Goal: Task Accomplishment & Management: Manage account settings

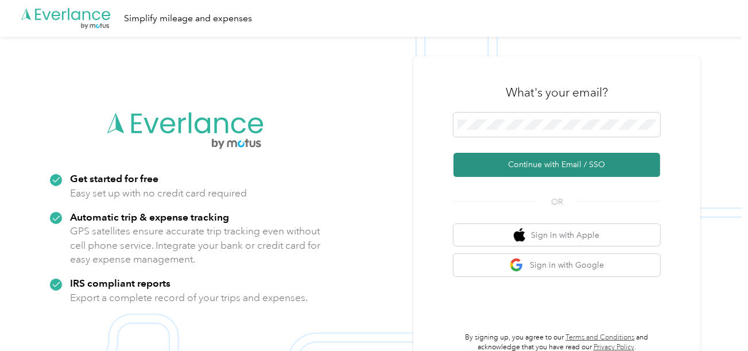
click at [494, 160] on button "Continue with Email / SSO" at bounding box center [557, 165] width 207 height 24
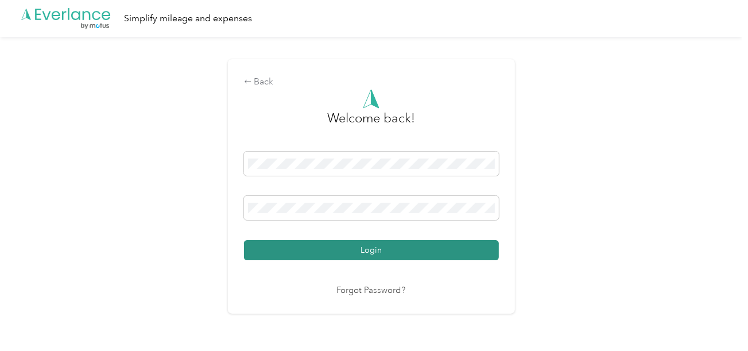
click at [396, 256] on button "Login" at bounding box center [371, 250] width 255 height 20
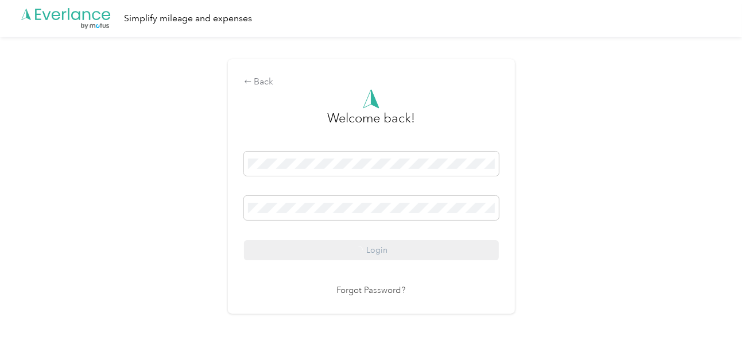
click at [637, 211] on div "Back Welcome back! Login Forgot Password?" at bounding box center [371, 191] width 743 height 309
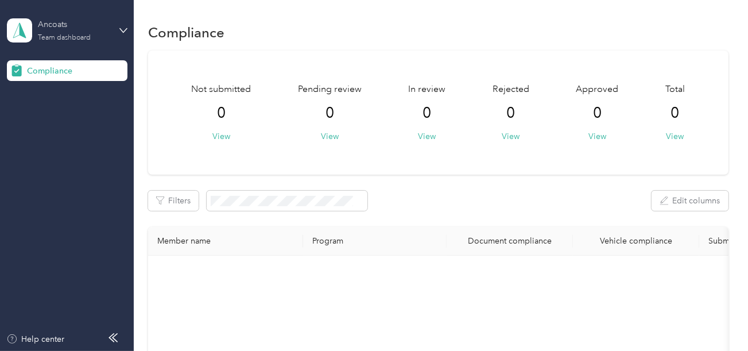
drag, startPoint x: 89, startPoint y: 20, endPoint x: 88, endPoint y: 37, distance: 17.3
click at [88, 20] on div "Ancoats" at bounding box center [74, 24] width 72 height 12
click at [51, 117] on div "Log out" at bounding box center [39, 120] width 44 height 12
